Goal: Check status: Check status

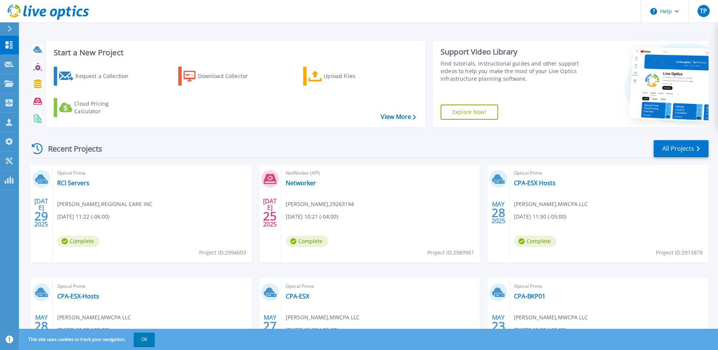
click at [72, 187] on div "Optical Prime RCI Servers Philip Dolberg , REGIONAL CARE INC 07/29/2025, 11:22 …" at bounding box center [152, 213] width 199 height 98
click at [72, 186] on link "RCI Servers" at bounding box center [73, 183] width 32 height 8
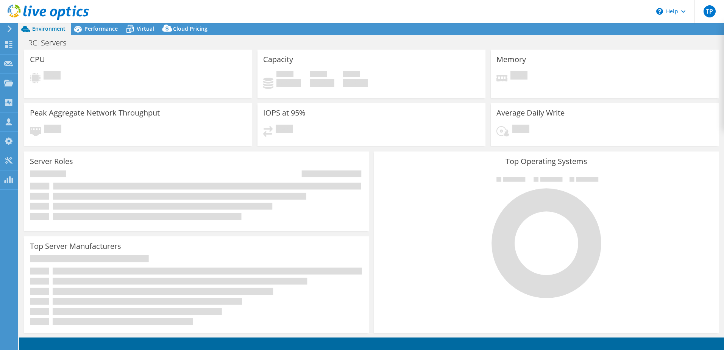
select select "USD"
